Goal: Information Seeking & Learning: Learn about a topic

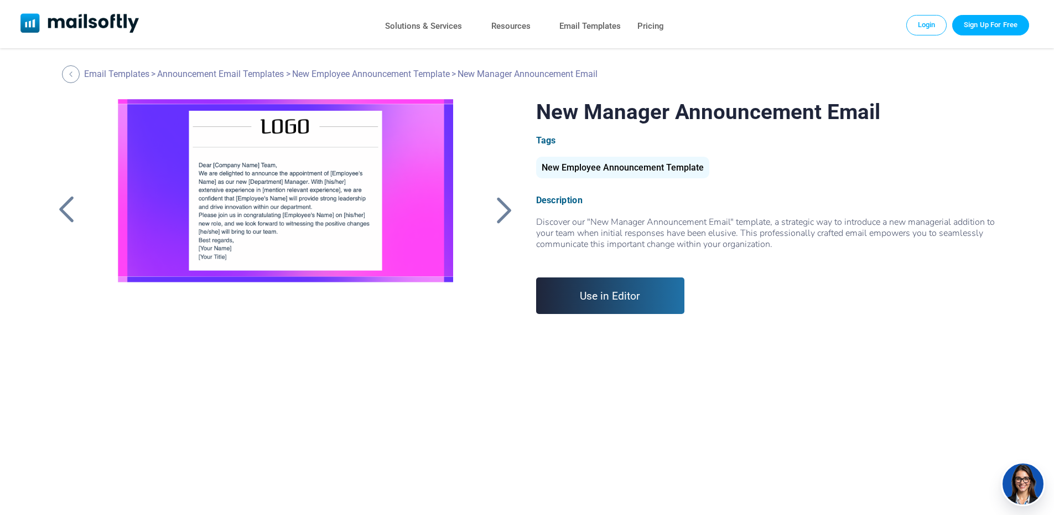
click at [500, 204] on div at bounding box center [505, 209] width 28 height 29
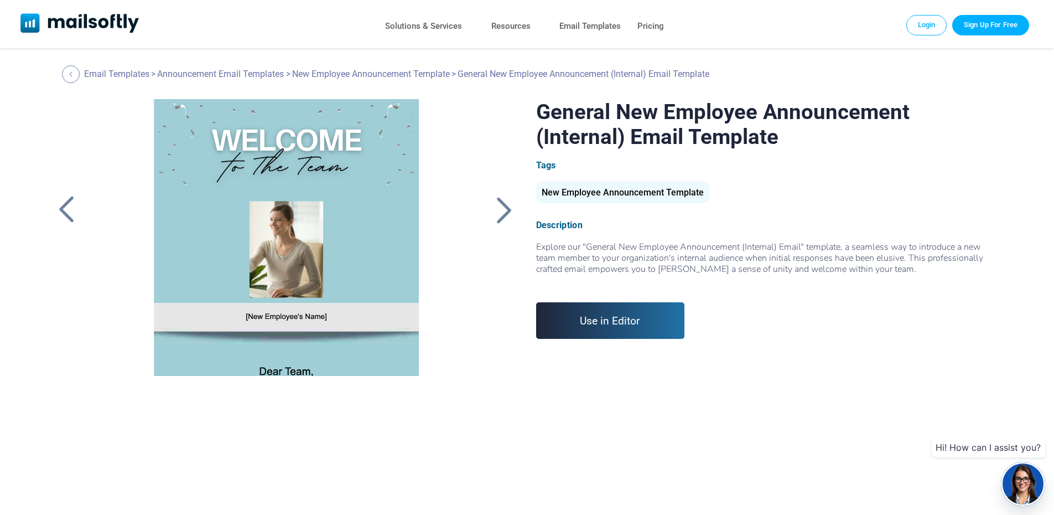
click at [64, 208] on div at bounding box center [67, 209] width 28 height 29
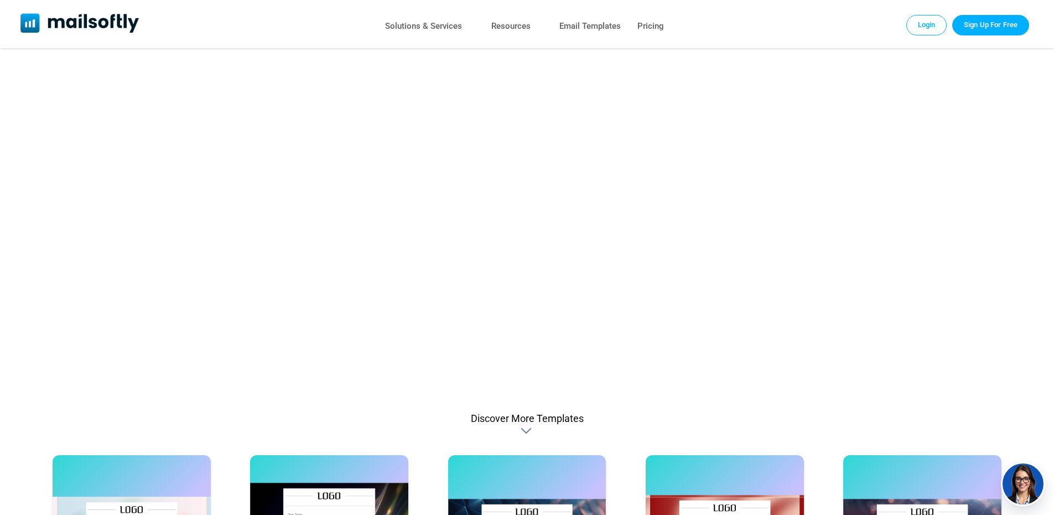
scroll to position [387, 0]
